Goal: Navigation & Orientation: Find specific page/section

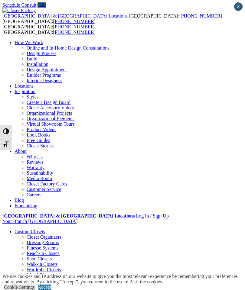
scroll to position [12, 0]
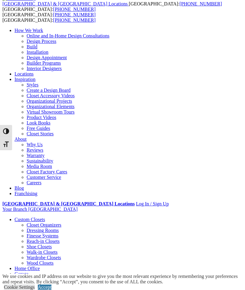
click at [0, 0] on div at bounding box center [0, 0] width 0 height 0
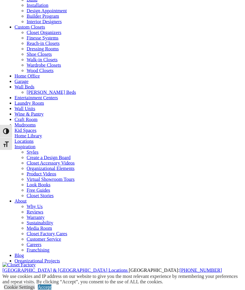
scroll to position [38, 0]
click at [24, 122] on link "Craft Room" at bounding box center [25, 119] width 23 height 5
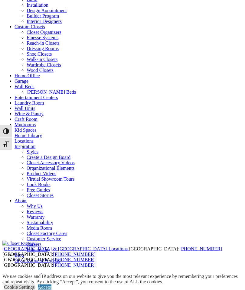
scroll to position [63, 0]
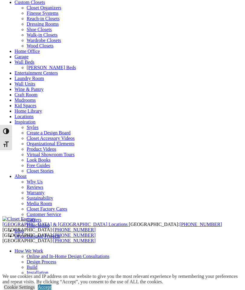
click at [26, 5] on link "Custom Closets" at bounding box center [29, 2] width 31 height 5
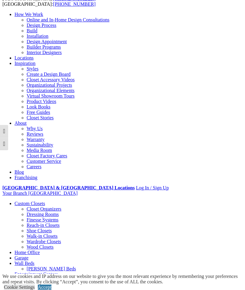
scroll to position [29, 0]
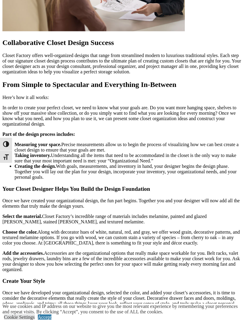
scroll to position [545, 0]
